Goal: Use online tool/utility: Utilize a website feature to perform a specific function

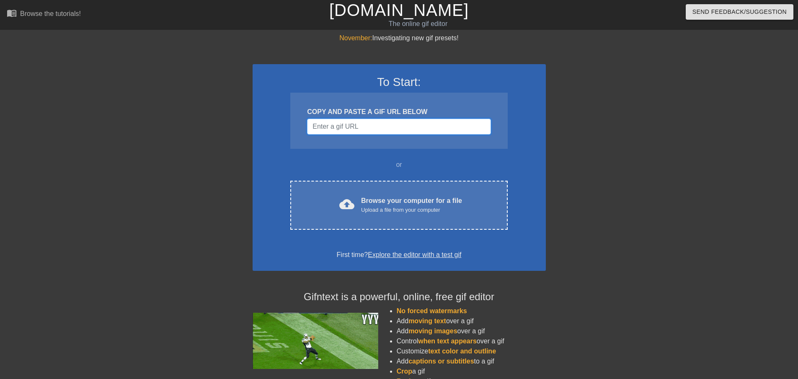
click at [326, 128] on input "Username" at bounding box center [398, 127] width 183 height 16
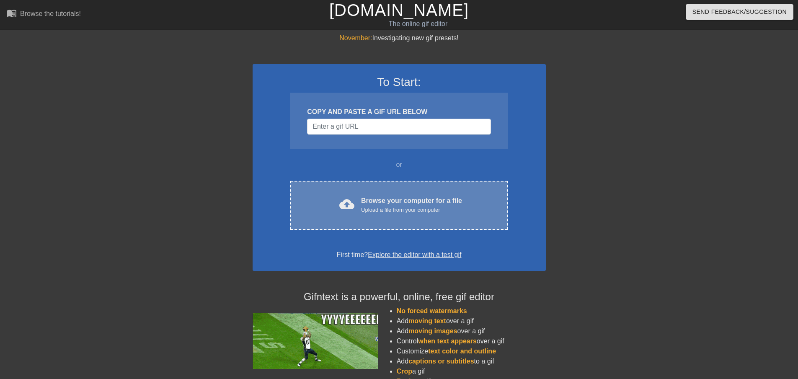
click at [375, 201] on div "Browse your computer for a file Upload a file from your computer" at bounding box center [411, 205] width 101 height 18
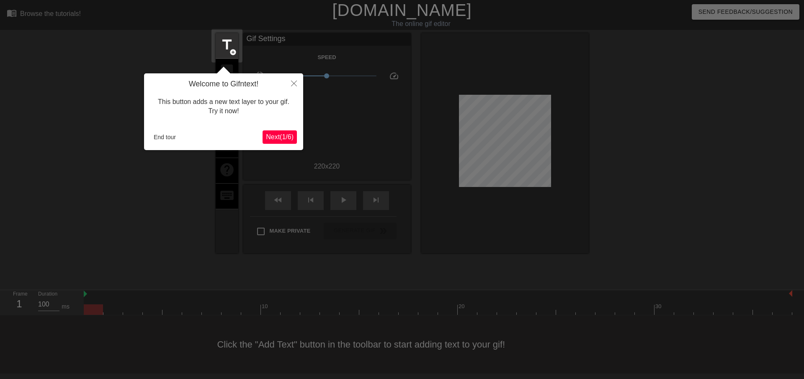
click at [267, 134] on span "Next ( 1 / 6 )" at bounding box center [280, 136] width 28 height 7
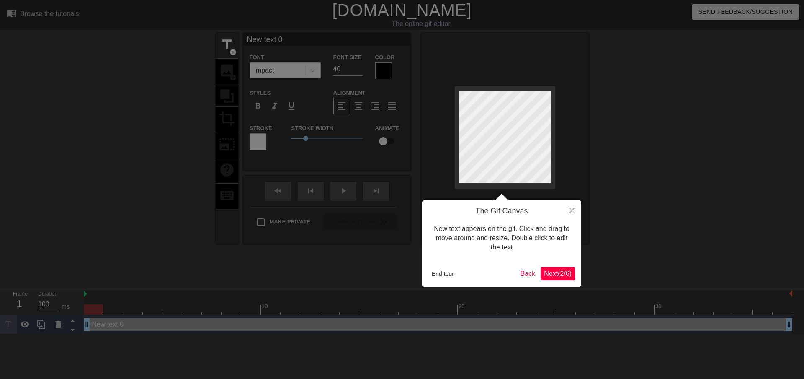
click at [561, 271] on span "Next ( 2 / 6 )" at bounding box center [558, 273] width 28 height 7
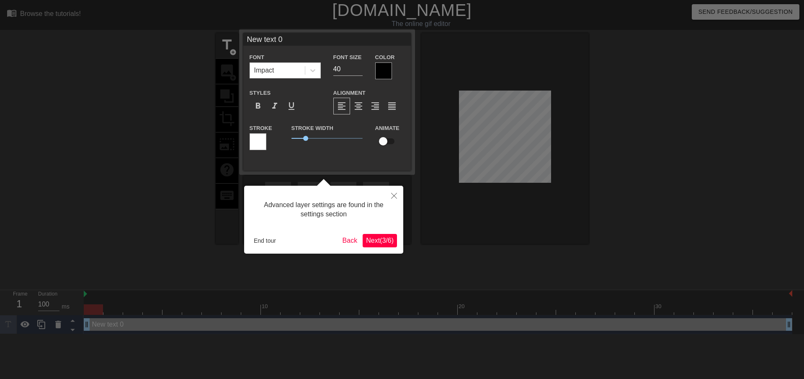
click at [380, 237] on span "Next ( 3 / 6 )" at bounding box center [380, 240] width 28 height 7
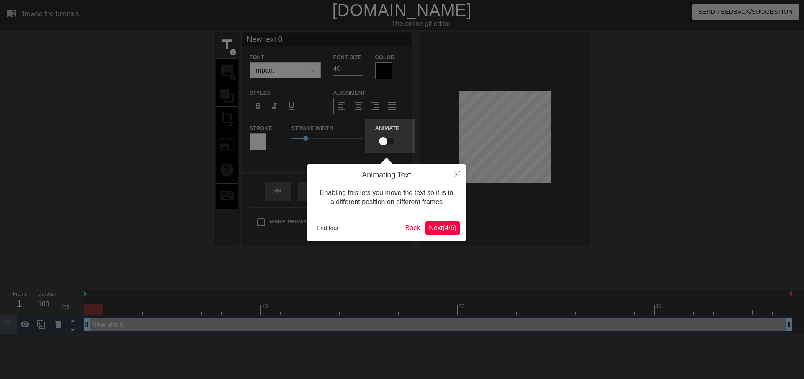
click at [433, 230] on span "Next ( 4 / 6 )" at bounding box center [443, 227] width 28 height 7
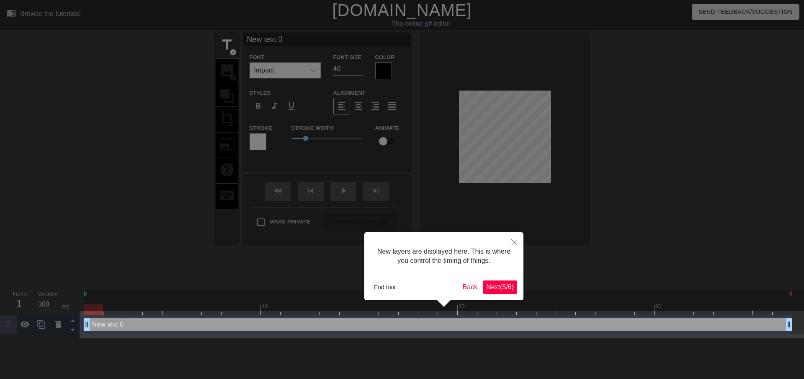
click at [495, 294] on div "New layers are displayed here. This is where you control the timing of things. …" at bounding box center [443, 266] width 159 height 68
click at [499, 285] on span "Next ( 5 / 6 )" at bounding box center [500, 286] width 28 height 7
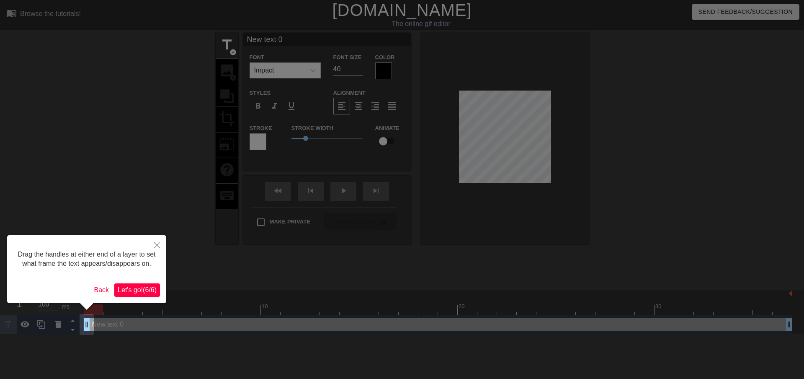
click at [197, 125] on div at bounding box center [402, 189] width 804 height 379
click at [140, 290] on span "Let's go! ( 6 / 6 )" at bounding box center [137, 289] width 39 height 7
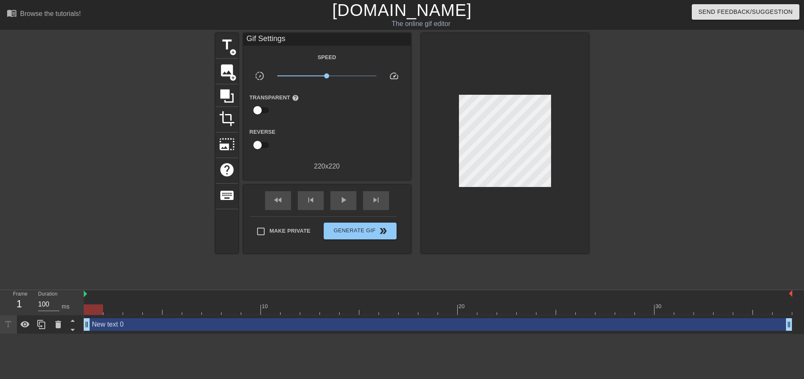
click at [515, 199] on div at bounding box center [505, 143] width 168 height 220
click at [228, 78] on div "image add_circle" at bounding box center [227, 72] width 23 height 26
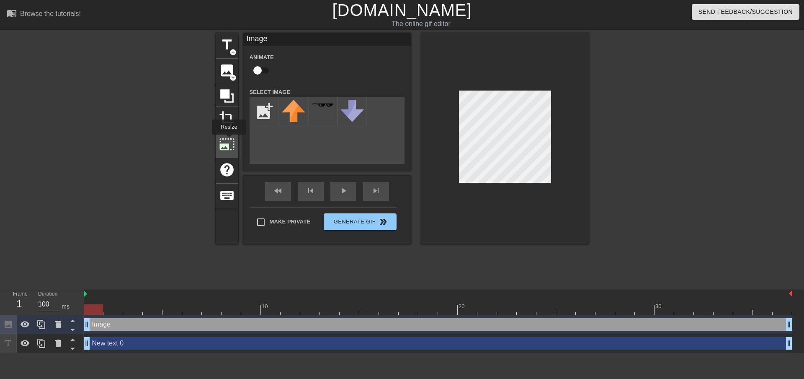
click at [228, 140] on span "photo_size_select_large" at bounding box center [227, 144] width 16 height 16
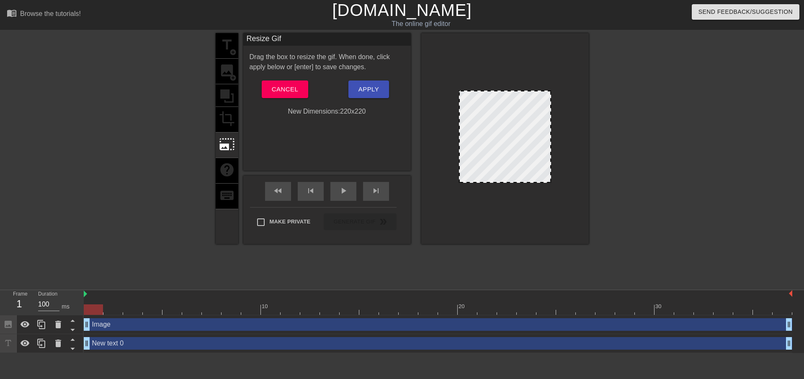
drag, startPoint x: 518, startPoint y: 138, endPoint x: 519, endPoint y: 155, distance: 17.2
click at [513, 168] on div at bounding box center [505, 136] width 92 height 92
drag, startPoint x: 499, startPoint y: 139, endPoint x: 478, endPoint y: 179, distance: 45.3
click at [434, 181] on div at bounding box center [505, 138] width 168 height 211
drag, startPoint x: 462, startPoint y: 182, endPoint x: 470, endPoint y: 185, distance: 8.9
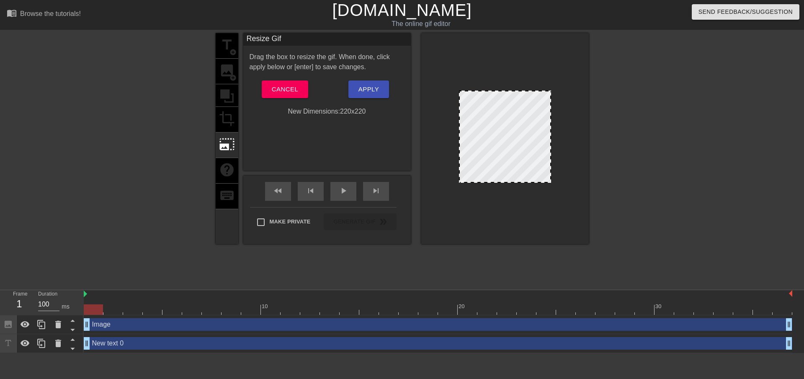
click at [436, 198] on div at bounding box center [505, 138] width 168 height 211
drag, startPoint x: 493, startPoint y: 181, endPoint x: 492, endPoint y: 204, distance: 22.7
click at [492, 204] on div at bounding box center [505, 138] width 168 height 211
drag, startPoint x: 549, startPoint y: 99, endPoint x: 606, endPoint y: 109, distance: 57.5
click at [606, 109] on div "title add_circle image add_circle crop photo_size_select_large help keyboard Re…" at bounding box center [402, 158] width 804 height 251
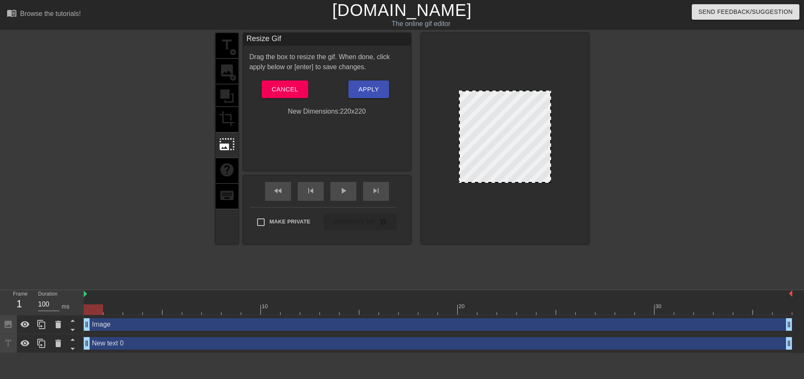
drag, startPoint x: 549, startPoint y: 102, endPoint x: 616, endPoint y: 120, distance: 69.4
click at [616, 120] on div "title add_circle image add_circle crop photo_size_select_large help keyboard Re…" at bounding box center [402, 158] width 804 height 251
click at [292, 93] on span "Cancel" at bounding box center [285, 89] width 26 height 11
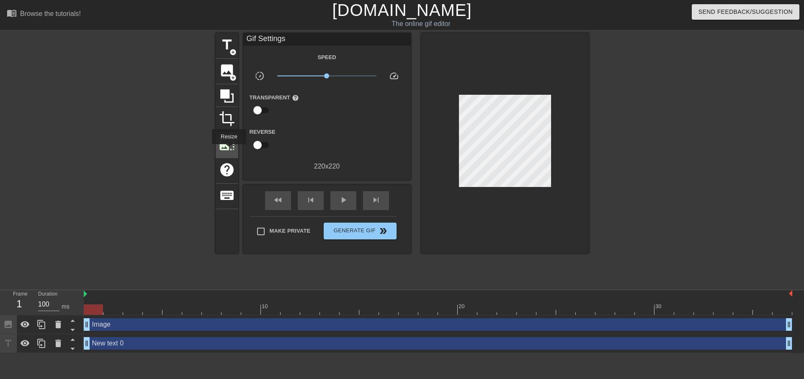
click at [228, 150] on span "photo_size_select_large" at bounding box center [227, 144] width 16 height 16
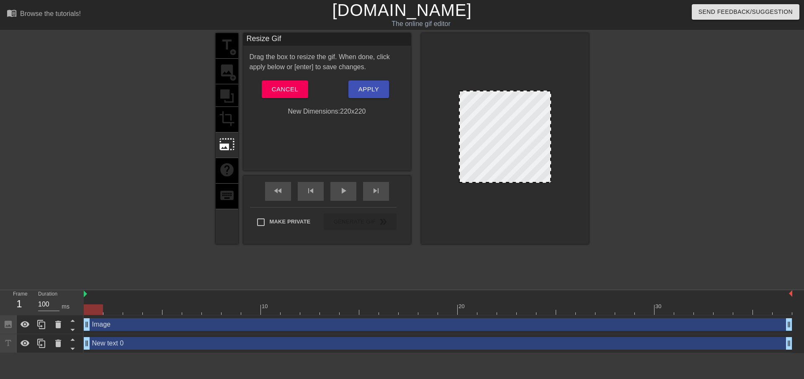
drag, startPoint x: 157, startPoint y: 323, endPoint x: 251, endPoint y: 319, distance: 94.3
click at [251, 319] on div "Image drag_handle drag_handle" at bounding box center [438, 324] width 709 height 13
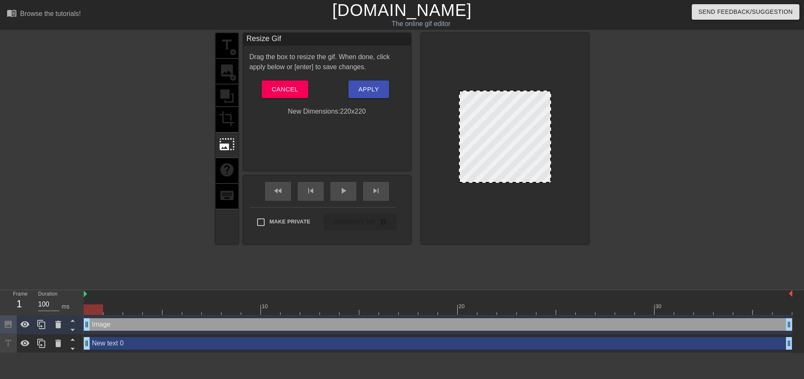
click at [273, 62] on div "Drag the box to resize the gif. When done, click apply below or [enter] to save…" at bounding box center [327, 62] width 168 height 20
click at [300, 88] on button "Cancel" at bounding box center [285, 89] width 46 height 18
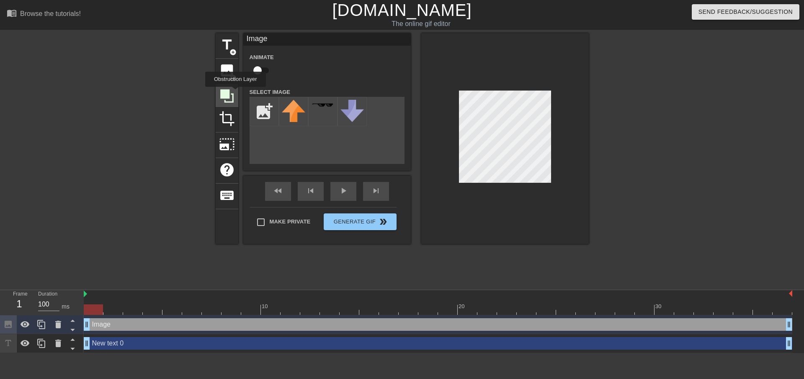
click at [235, 93] on div at bounding box center [227, 95] width 23 height 23
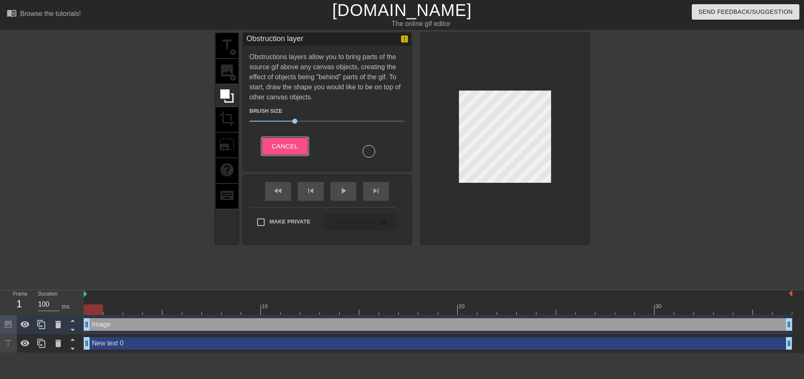
click at [285, 154] on button "Cancel" at bounding box center [285, 146] width 46 height 18
